Goal: Task Accomplishment & Management: Use online tool/utility

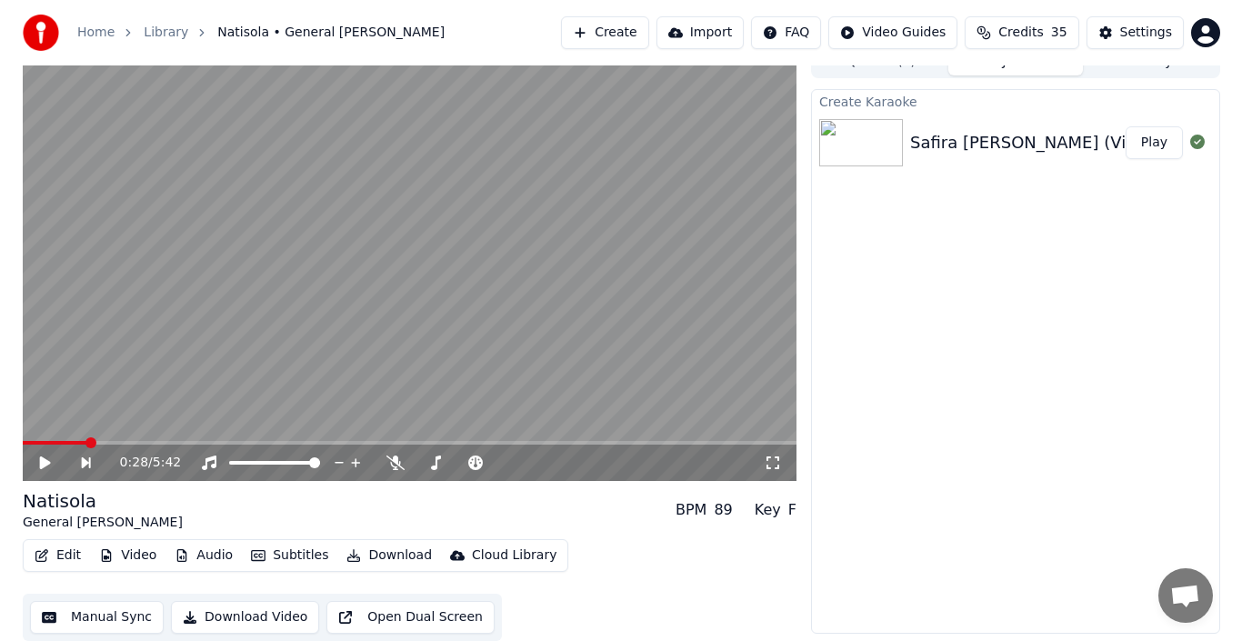
scroll to position [44, 0]
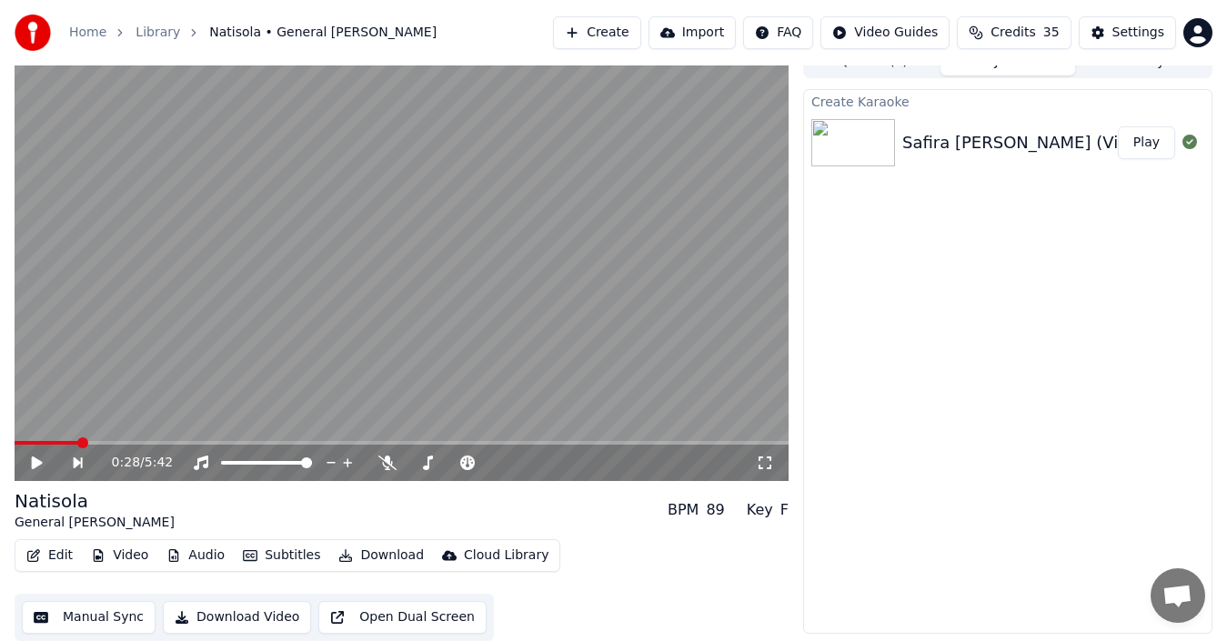
click at [633, 35] on button "Create" at bounding box center [597, 32] width 88 height 33
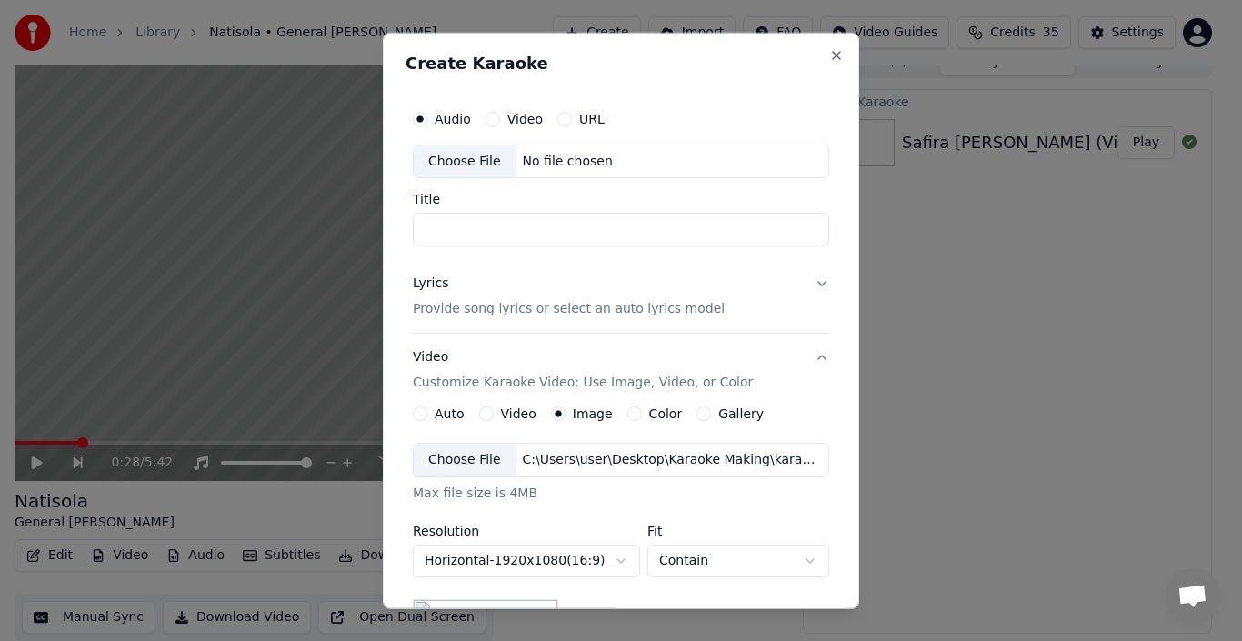
click at [466, 156] on div "Choose File" at bounding box center [465, 161] width 102 height 33
type input "**********"
click at [451, 314] on p "Provide song lyrics or select an auto lyrics model" at bounding box center [569, 309] width 312 height 18
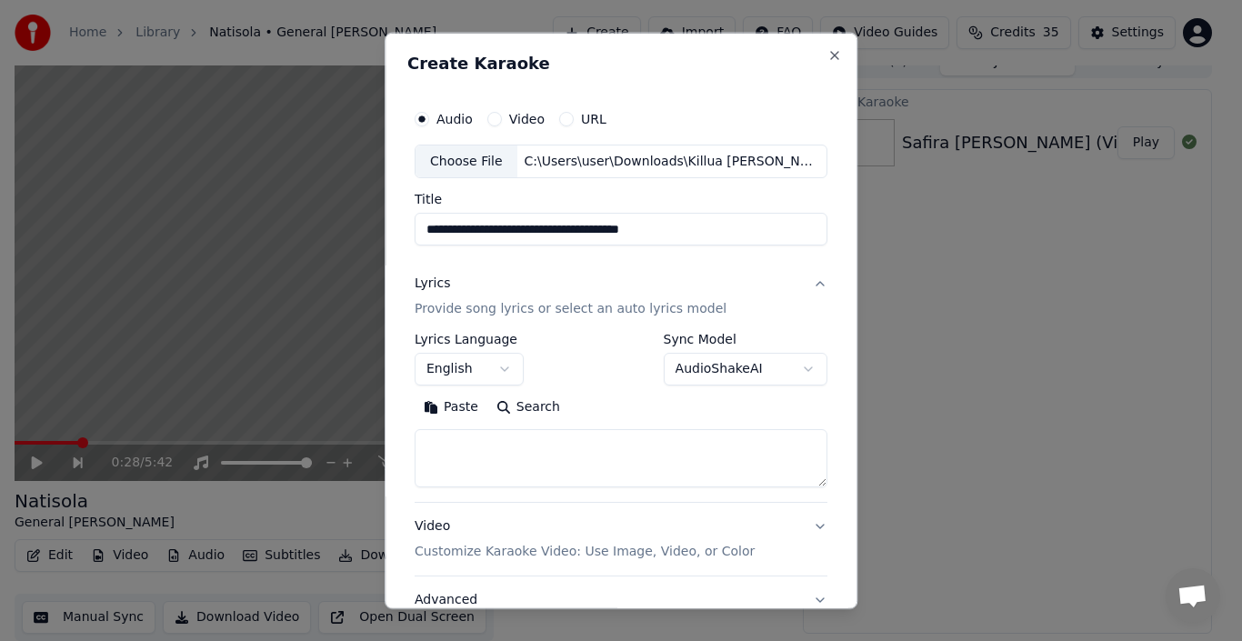
click at [462, 459] on textarea at bounding box center [621, 458] width 413 height 58
paste textarea "**********"
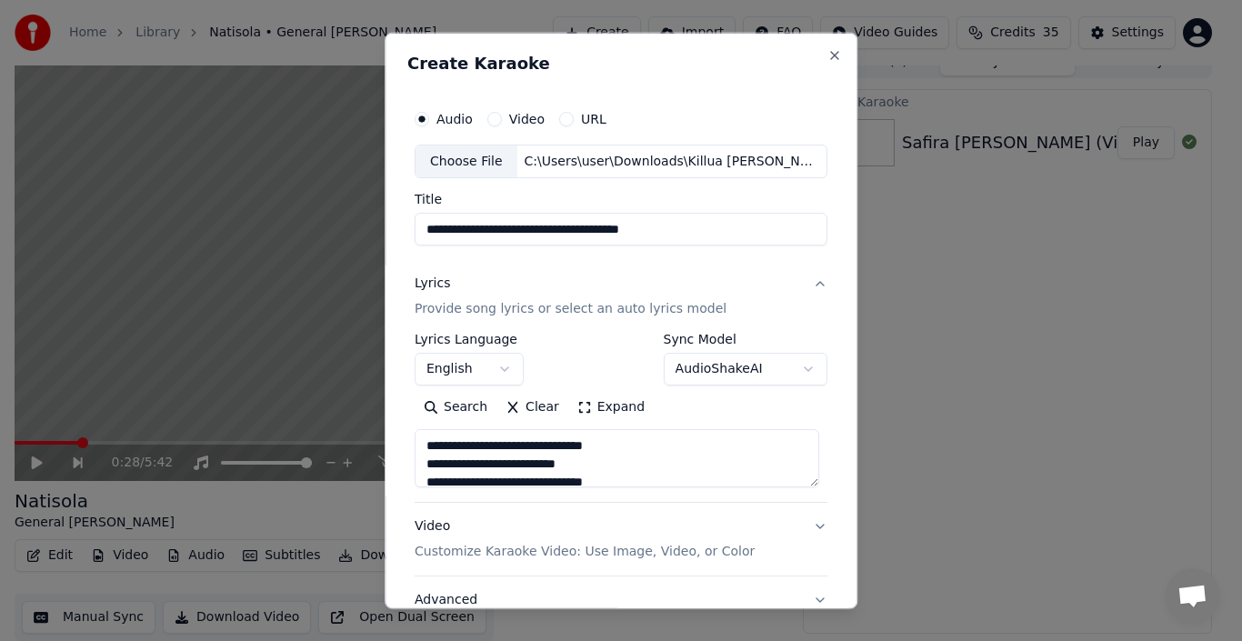
scroll to position [1404, 0]
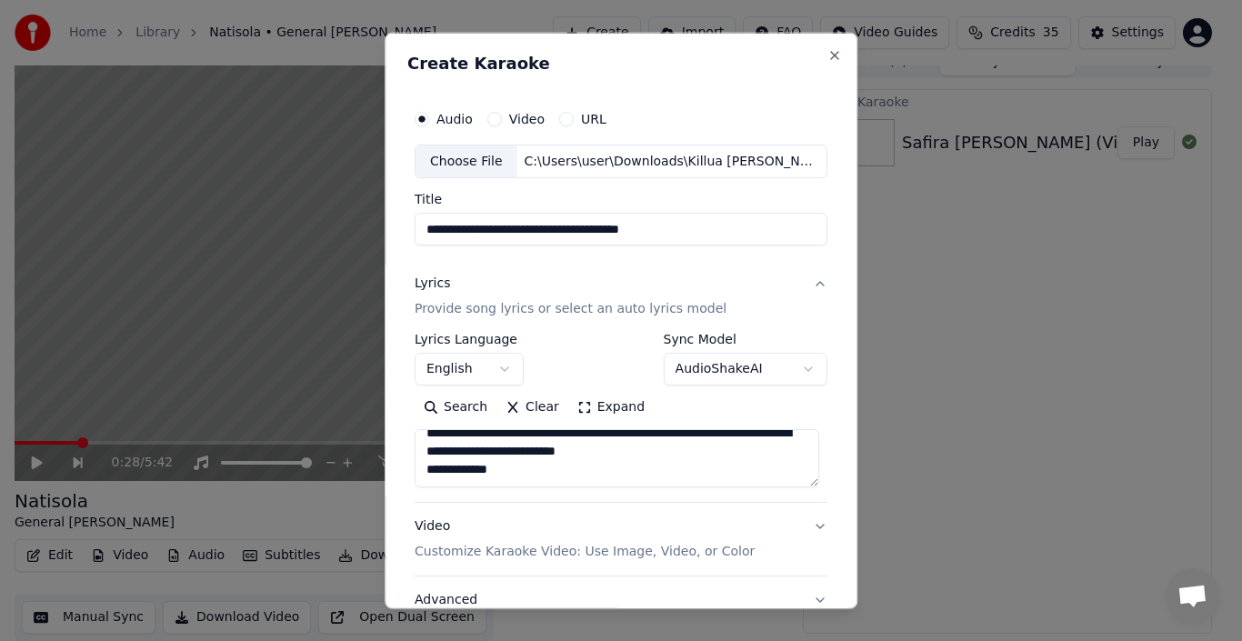
type textarea "**********"
click at [599, 556] on p "Customize Karaoke Video: Use Image, Video, or Color" at bounding box center [585, 552] width 340 height 18
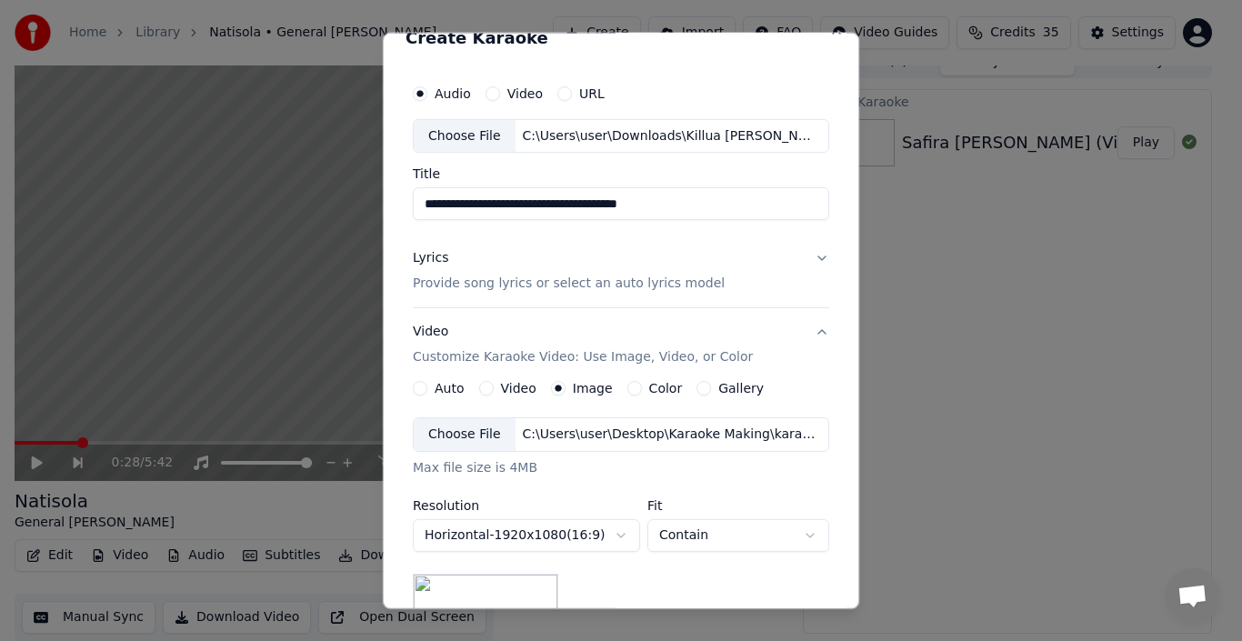
scroll to position [28, 0]
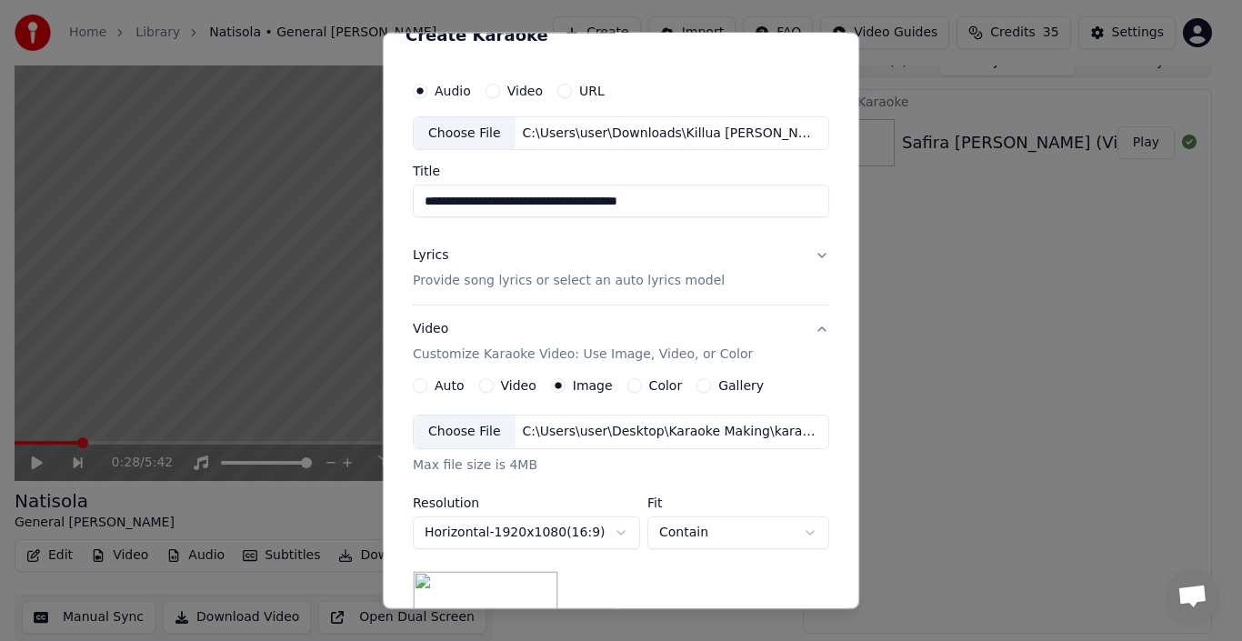
click at [740, 209] on input "**********" at bounding box center [621, 201] width 417 height 33
type input "**********"
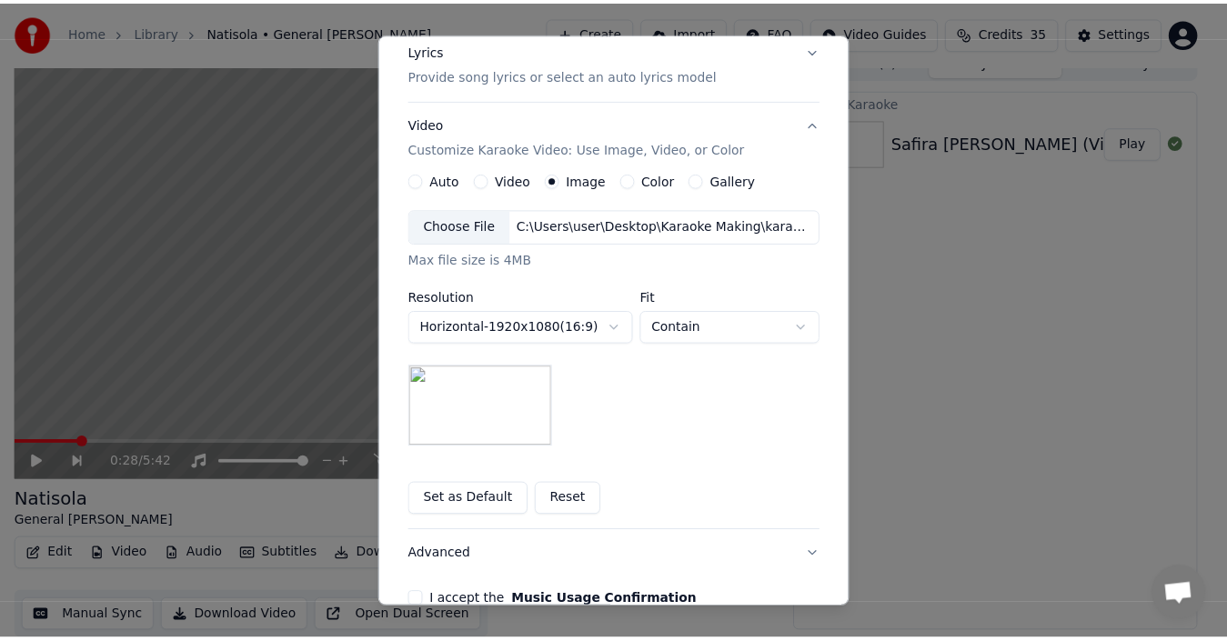
scroll to position [332, 0]
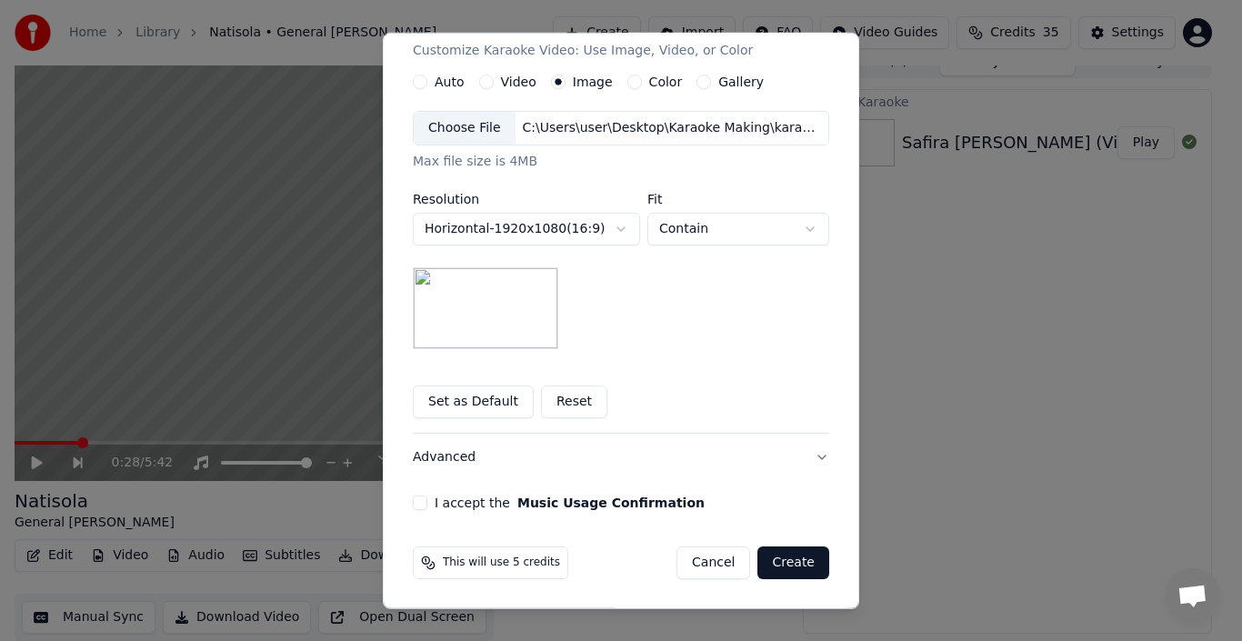
click at [413, 498] on button "I accept the Music Usage Confirmation" at bounding box center [420, 503] width 15 height 15
click at [780, 565] on button "Create" at bounding box center [794, 563] width 72 height 33
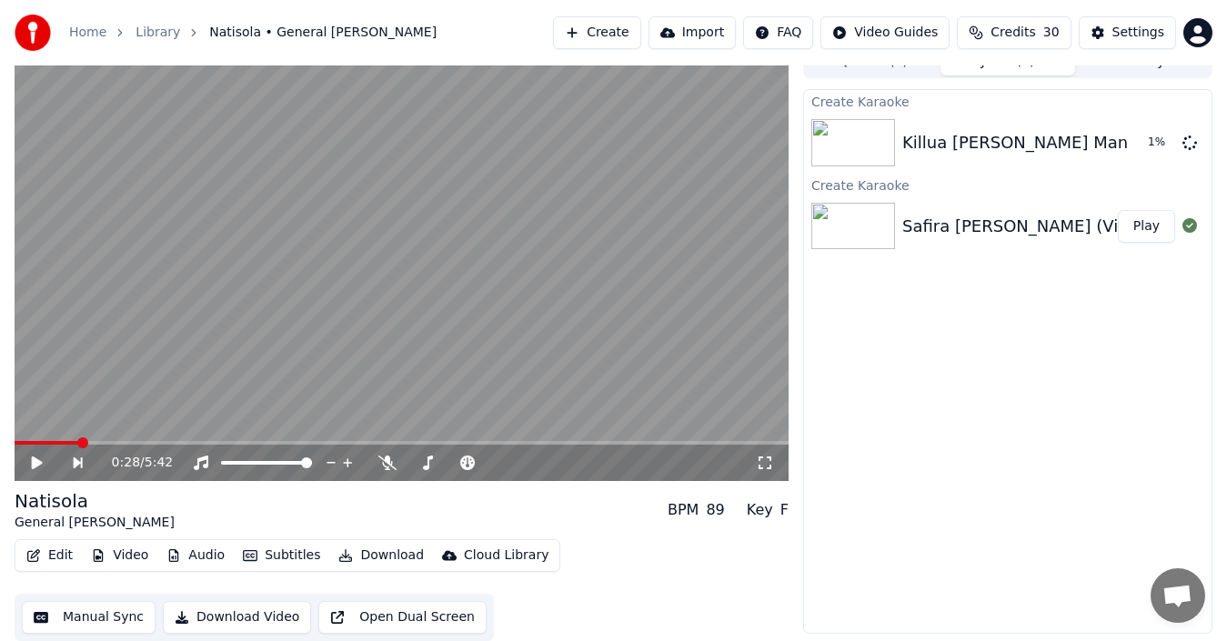
click at [1142, 225] on button "Play" at bounding box center [1146, 226] width 57 height 33
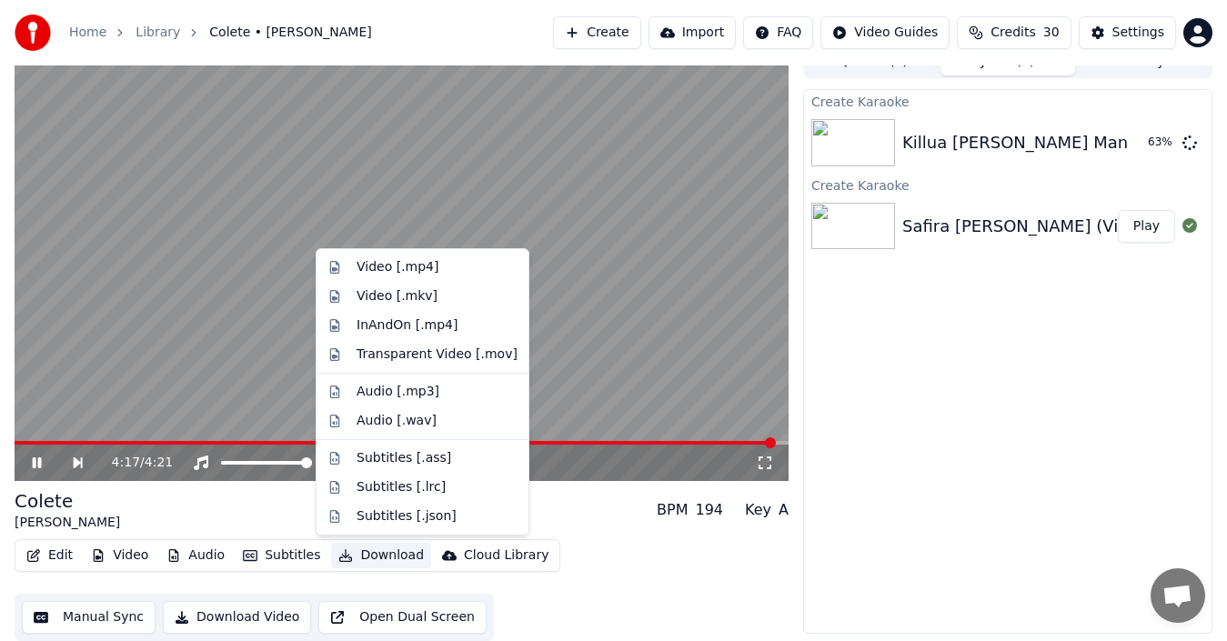
click at [367, 550] on button "Download" at bounding box center [381, 555] width 100 height 25
click at [391, 270] on div "Video [.mp4]" at bounding box center [397, 267] width 82 height 18
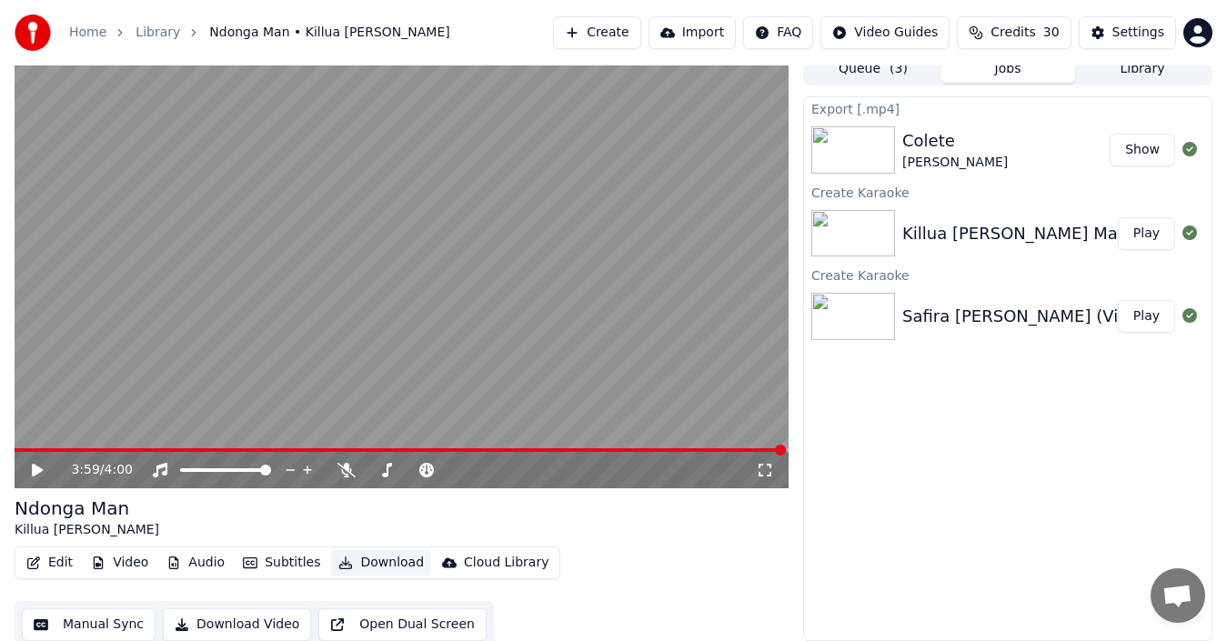
scroll to position [20, 0]
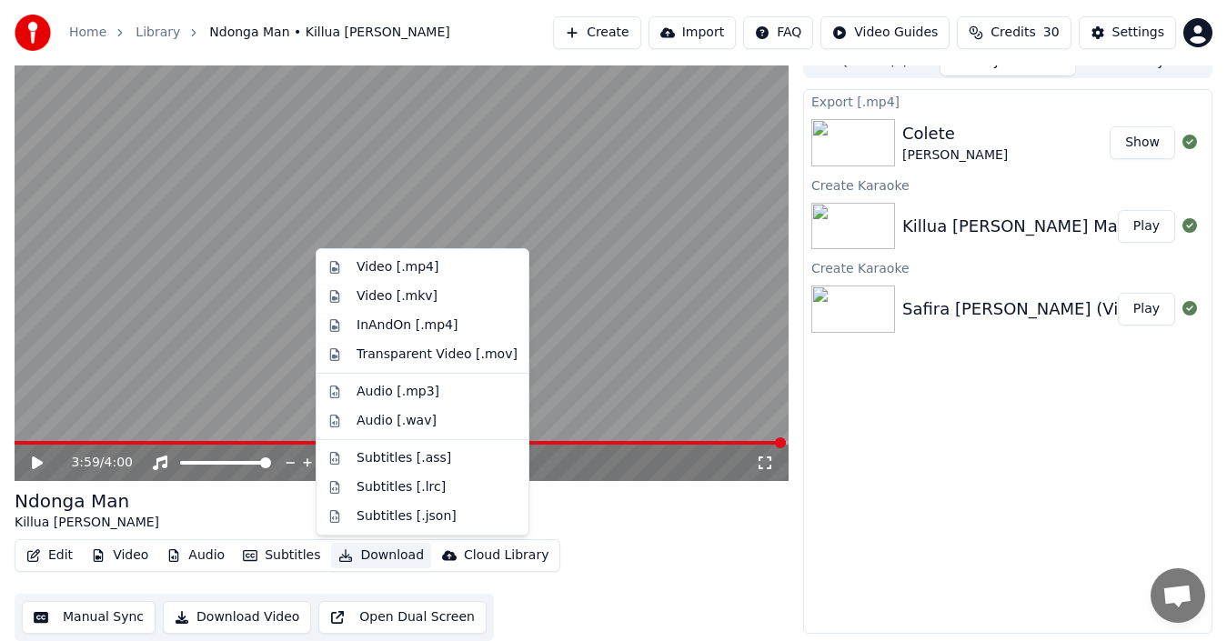
click at [347, 561] on button "Download" at bounding box center [381, 555] width 100 height 25
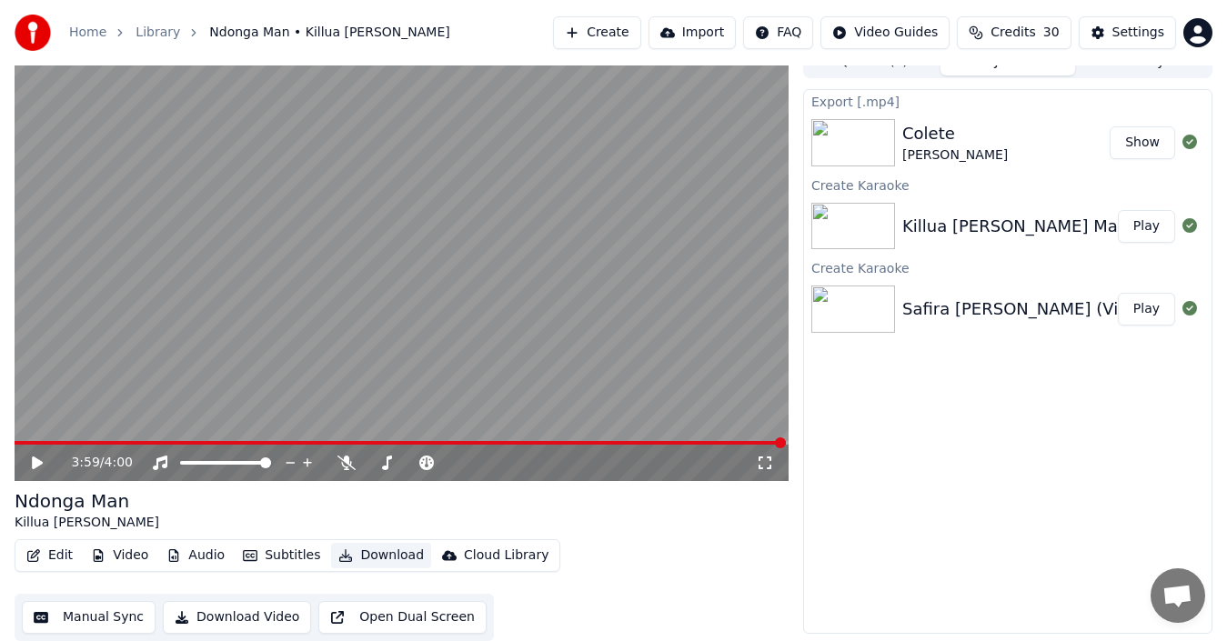
click at [347, 561] on button "Download" at bounding box center [381, 555] width 100 height 25
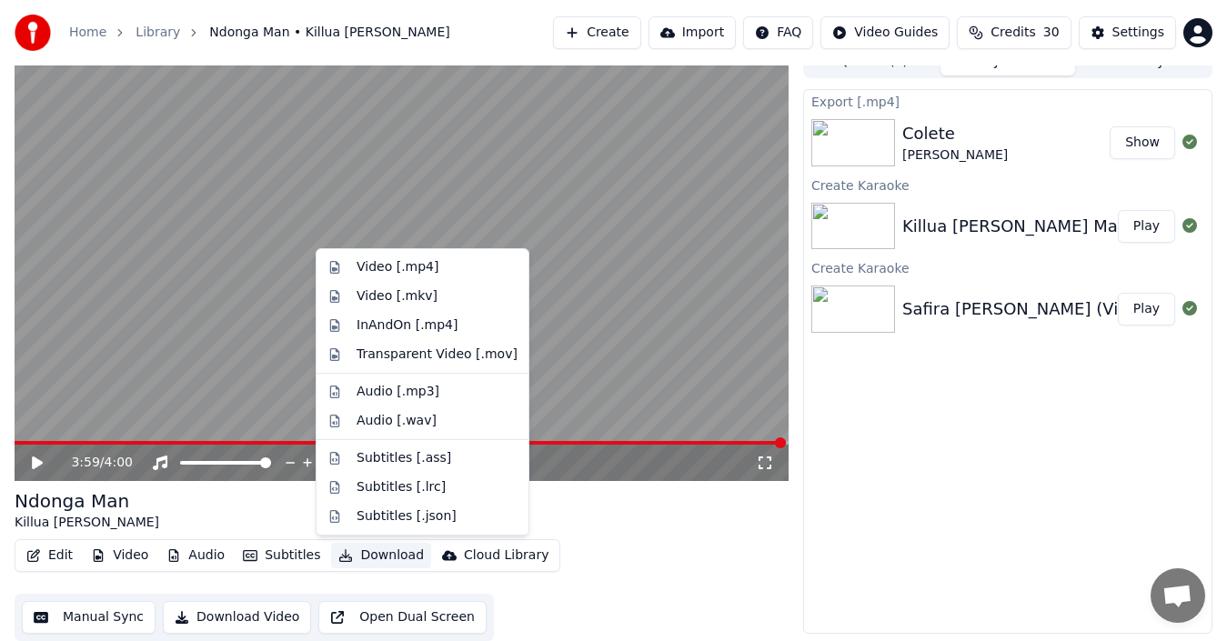
click at [347, 561] on button "Download" at bounding box center [381, 555] width 100 height 25
click at [427, 267] on div "Video [.mp4]" at bounding box center [397, 267] width 82 height 18
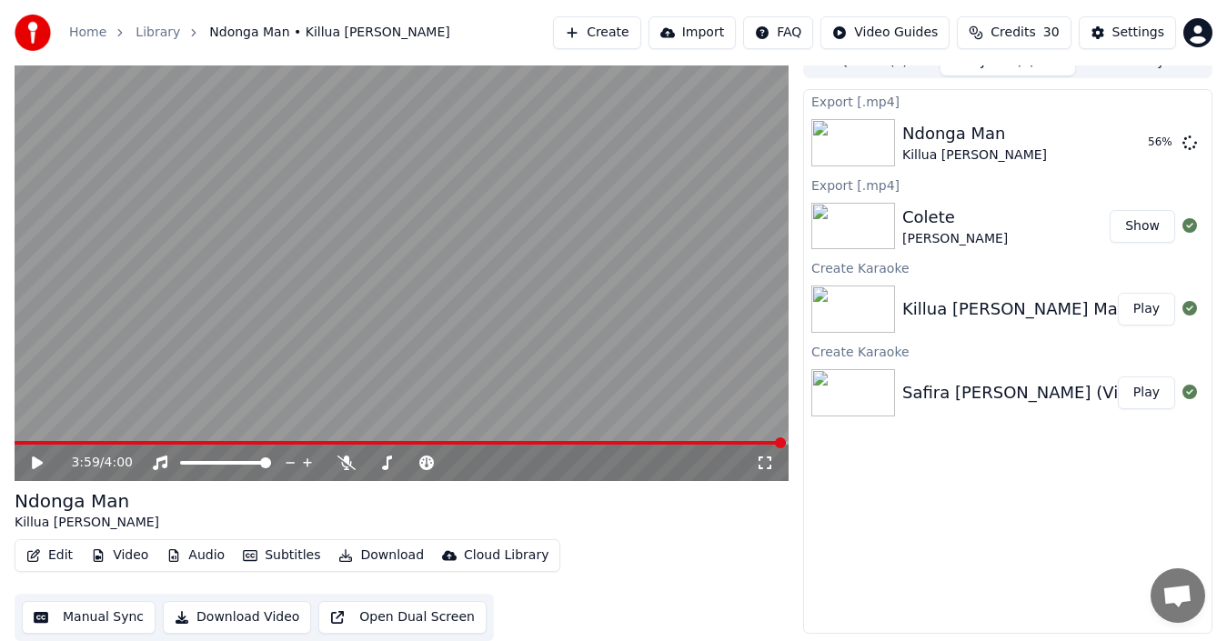
click at [1135, 227] on button "Show" at bounding box center [1141, 226] width 65 height 33
click at [5, 578] on div "3:59 / 4:00 Ndonga Man Killua [PERSON_NAME] Edit Video Audio Subtitles Download…" at bounding box center [613, 343] width 1227 height 596
